Goal: Transaction & Acquisition: Purchase product/service

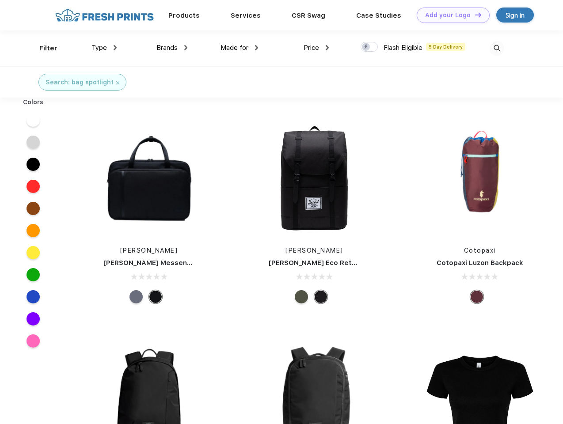
scroll to position [0, 0]
click at [450, 15] on link "Add your Logo Design Tool" at bounding box center [452, 15] width 73 height 15
click at [0, 0] on div "Design Tool" at bounding box center [0, 0] width 0 height 0
click at [474, 15] on link "Add your Logo Design Tool" at bounding box center [452, 15] width 73 height 15
click at [42, 48] on div "Filter" at bounding box center [48, 48] width 18 height 10
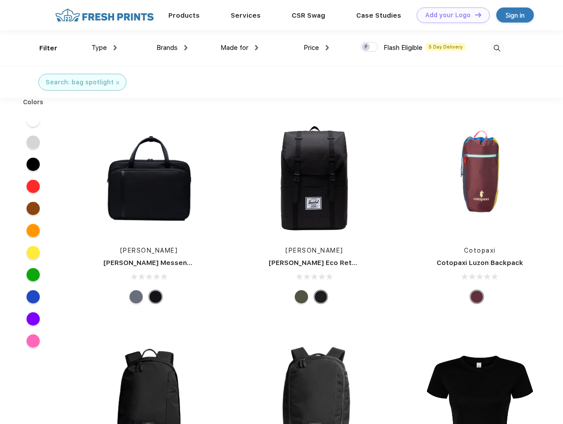
click at [104, 48] on span "Type" at bounding box center [98, 48] width 15 height 8
click at [172, 48] on span "Brands" at bounding box center [166, 48] width 21 height 8
click at [239, 48] on span "Made for" at bounding box center [234, 48] width 28 height 8
click at [316, 48] on span "Price" at bounding box center [310, 48] width 15 height 8
click at [369, 47] on div at bounding box center [368, 47] width 17 height 10
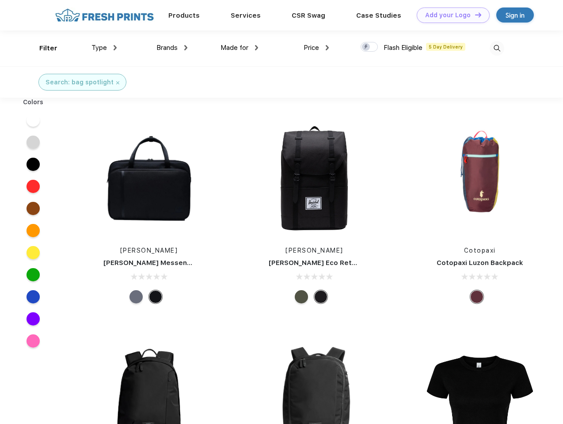
click at [366, 47] on input "checkbox" at bounding box center [363, 45] width 6 height 6
click at [496, 48] on img at bounding box center [496, 48] width 15 height 15
